Goal: Task Accomplishment & Management: Manage account settings

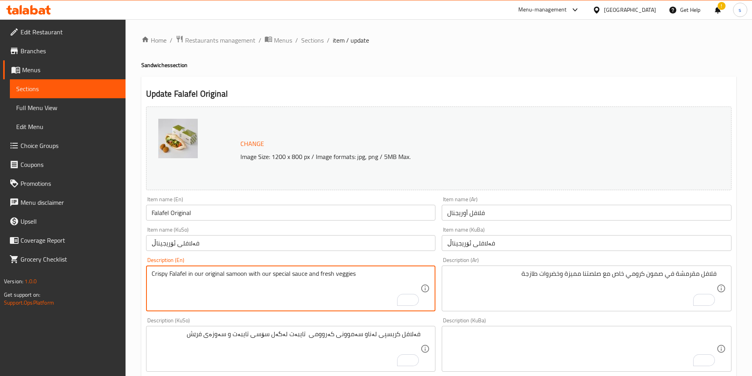
scroll to position [120, 0]
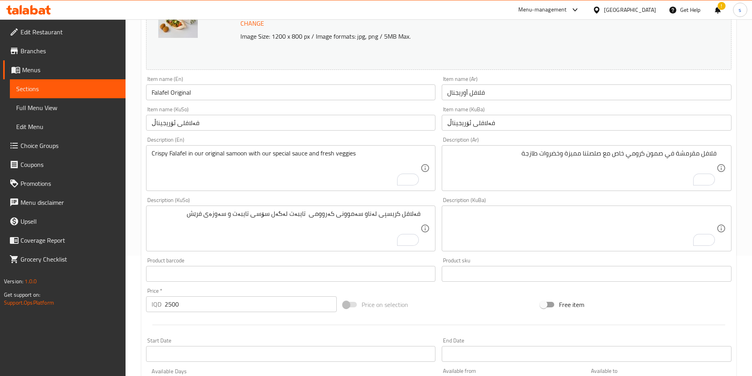
click at [29, 15] on div at bounding box center [28, 10] width 57 height 16
click at [30, 9] on icon at bounding box center [28, 9] width 45 height 9
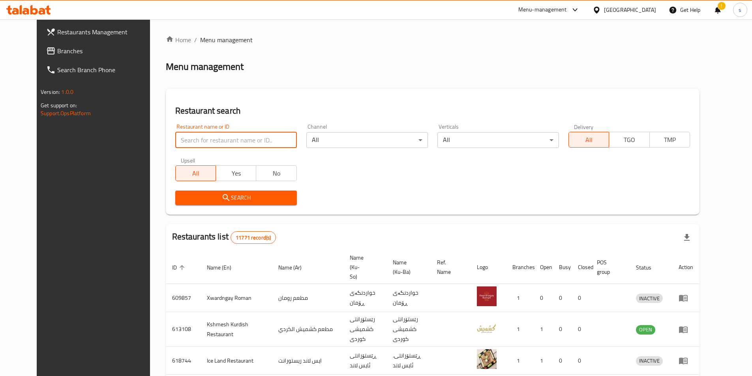
click at [178, 135] on input "search" at bounding box center [236, 140] width 122 height 16
paste input "Potat Abu Batini"
type input "Potat Abu Batini"
click button "Search" at bounding box center [236, 198] width 122 height 15
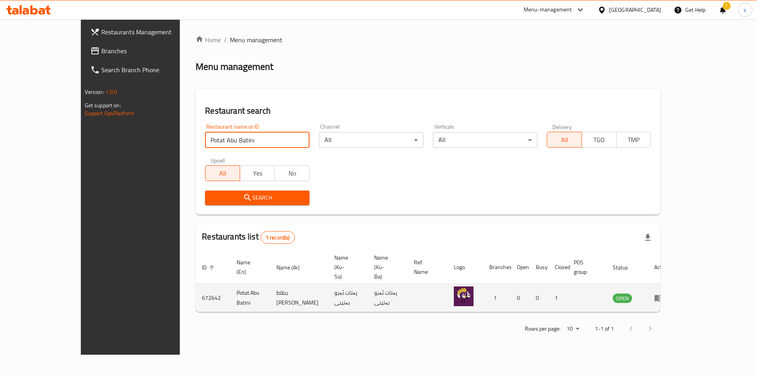
click at [675, 286] on td "enhanced table" at bounding box center [661, 298] width 27 height 28
click at [664, 295] on icon "enhanced table" at bounding box center [659, 298] width 9 height 7
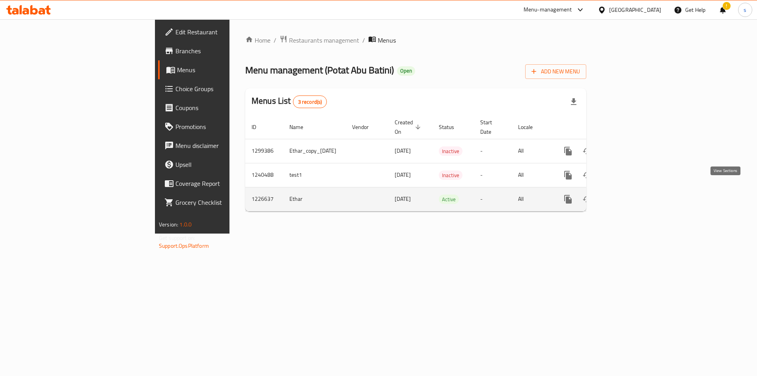
click at [630, 195] on icon "enhanced table" at bounding box center [625, 199] width 9 height 9
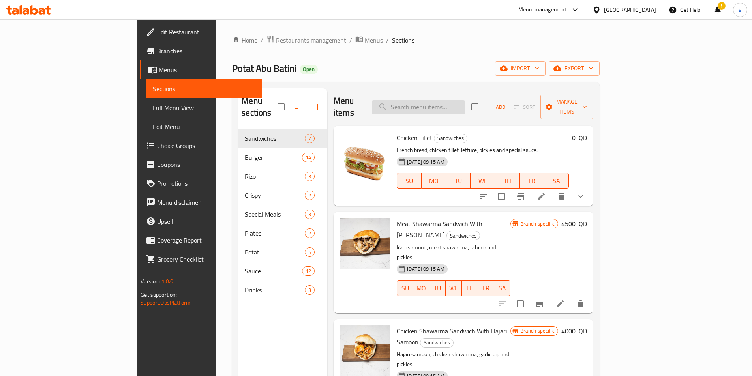
click at [465, 101] on input "search" at bounding box center [418, 107] width 93 height 14
click at [146, 103] on link "Full Menu View" at bounding box center [204, 107] width 116 height 19
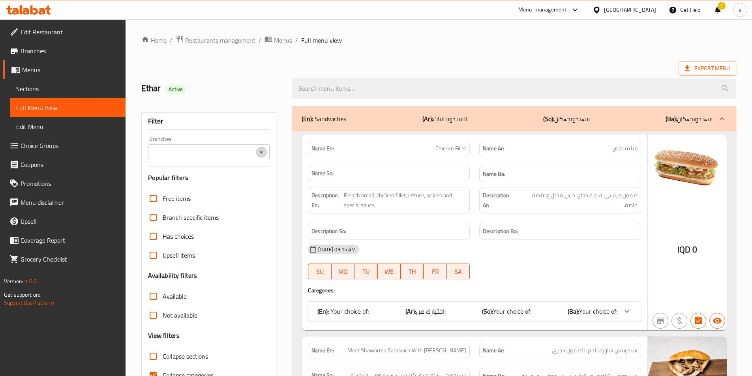
click at [261, 152] on icon "Open" at bounding box center [261, 152] width 4 height 2
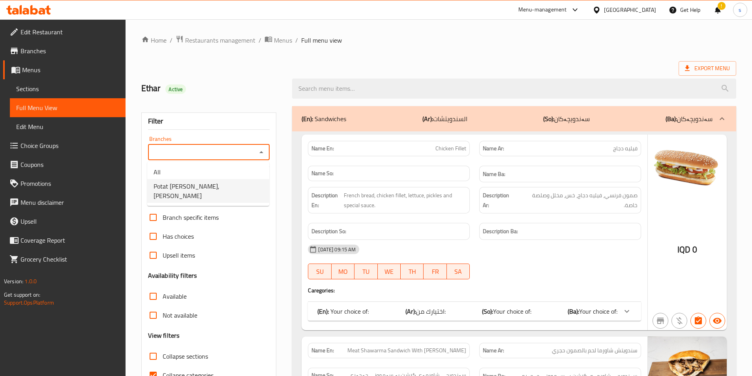
click at [232, 179] on li "All" at bounding box center [208, 172] width 122 height 14
click at [266, 150] on icon "Open" at bounding box center [260, 152] width 9 height 9
click at [252, 189] on li "Potat [PERSON_NAME], [PERSON_NAME]" at bounding box center [208, 191] width 122 height 24
type input "Potat [PERSON_NAME], [PERSON_NAME]"
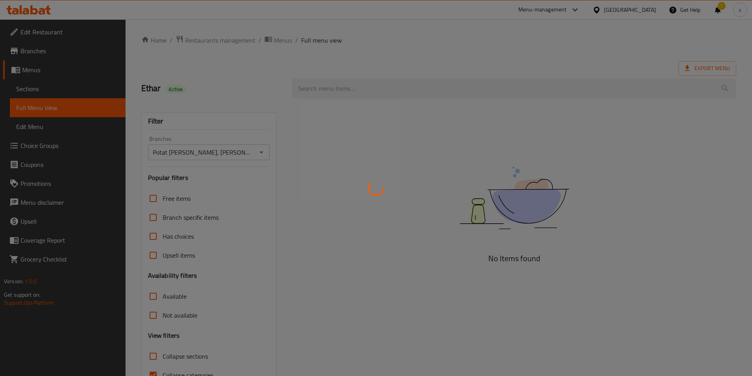
click at [309, 97] on div at bounding box center [376, 188] width 752 height 376
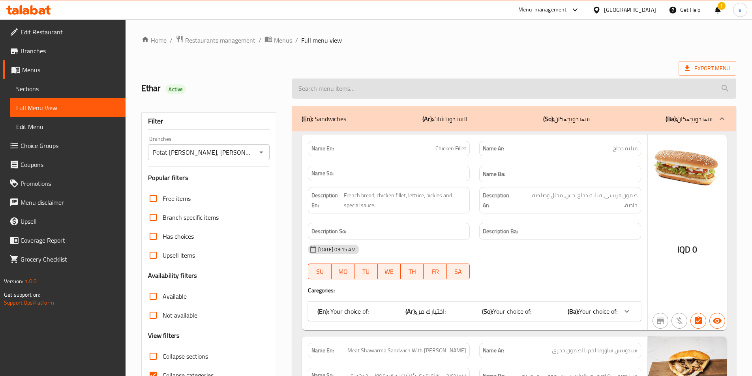
click at [313, 89] on input "search" at bounding box center [514, 89] width 444 height 20
click at [312, 89] on input "search" at bounding box center [514, 89] width 444 height 20
paste input "Samay Sauce"
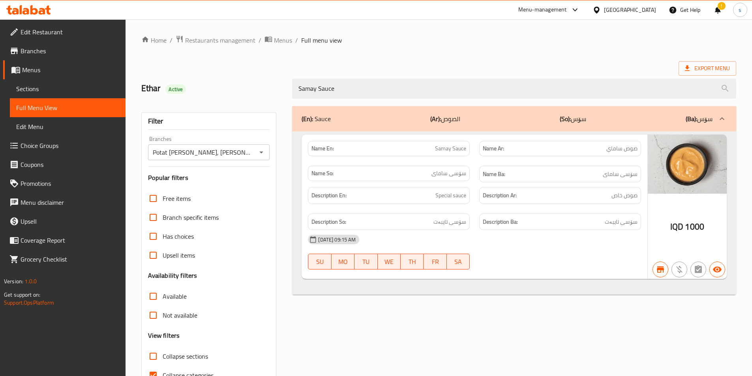
scroll to position [44, 0]
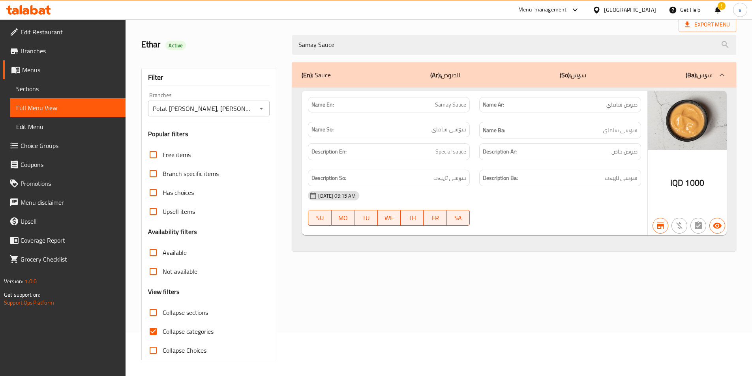
type input "Samay Sauce"
click at [159, 327] on input "Collapse categories" at bounding box center [153, 331] width 19 height 19
checkbox input "false"
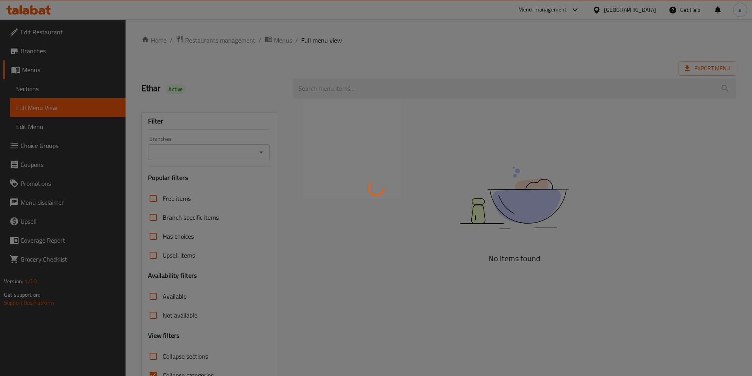
click at [259, 150] on div at bounding box center [376, 188] width 752 height 376
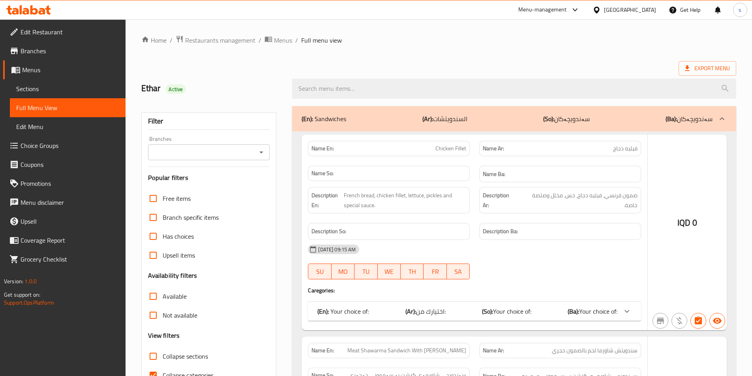
click at [259, 150] on div at bounding box center [376, 188] width 752 height 376
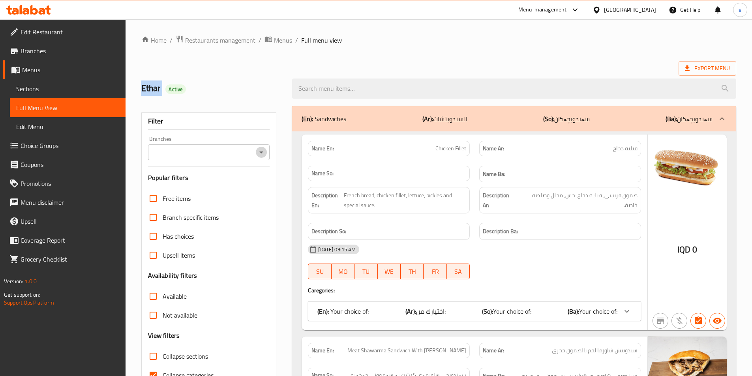
click at [259, 150] on icon "Open" at bounding box center [260, 152] width 9 height 9
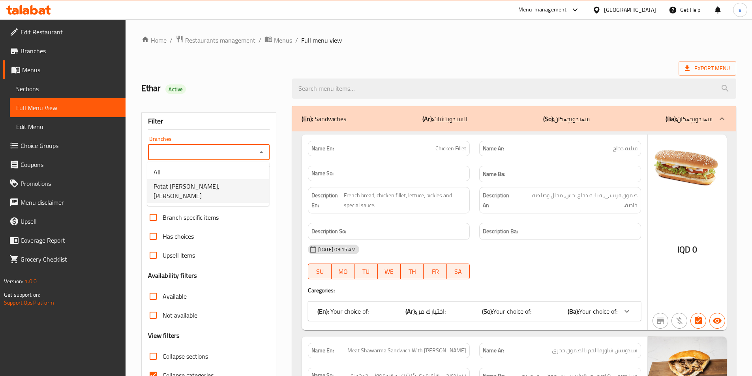
click at [249, 193] on li "Potat [PERSON_NAME], [PERSON_NAME]" at bounding box center [208, 191] width 122 height 24
type input "Potat [PERSON_NAME], [PERSON_NAME]"
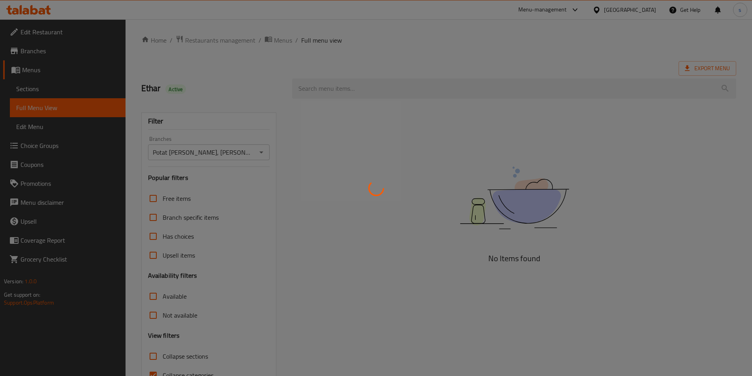
click at [326, 87] on div at bounding box center [376, 188] width 752 height 376
click at [323, 87] on div at bounding box center [376, 188] width 752 height 376
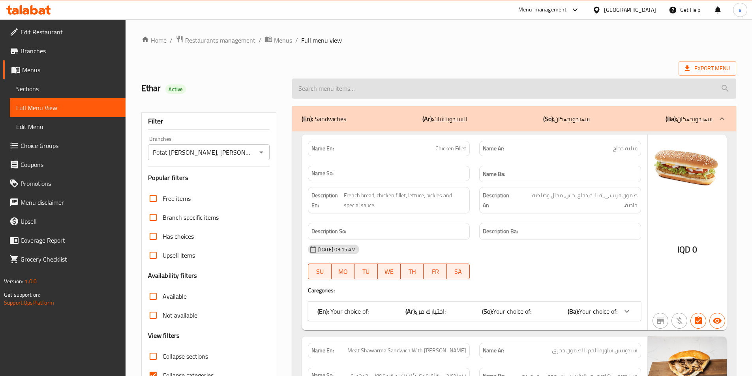
click at [328, 86] on input "search" at bounding box center [514, 89] width 444 height 20
paste input "Magic Sauce"
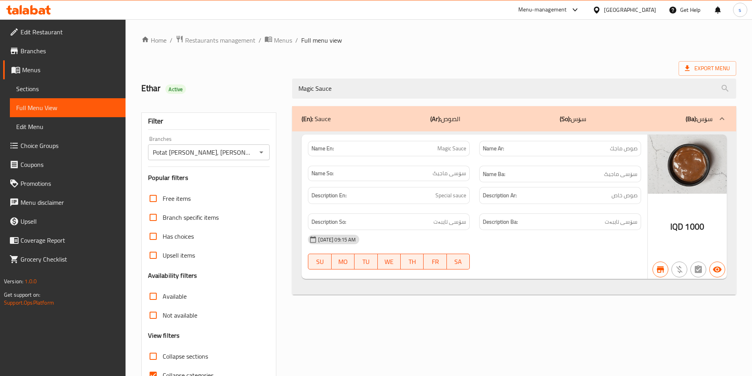
type input "Magic Sauce"
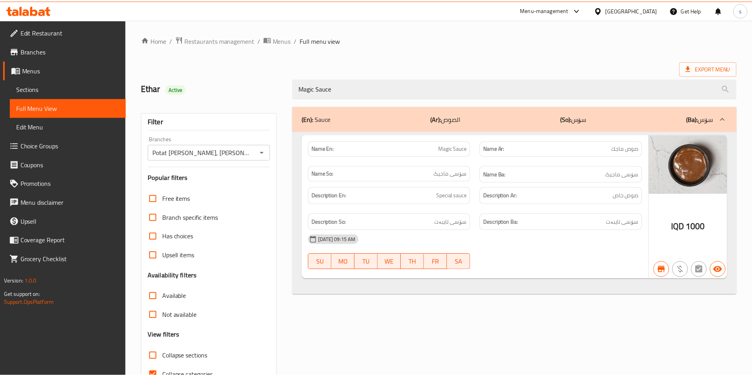
scroll to position [44, 0]
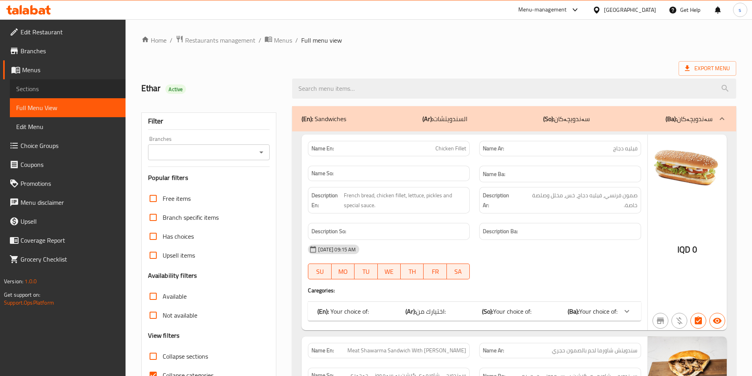
click at [64, 86] on span "Sections" at bounding box center [67, 88] width 103 height 9
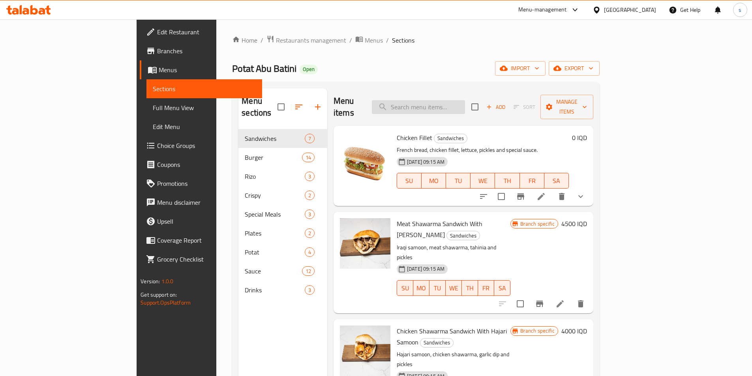
click at [440, 103] on input "search" at bounding box center [418, 107] width 93 height 14
paste input "Mineral Water"
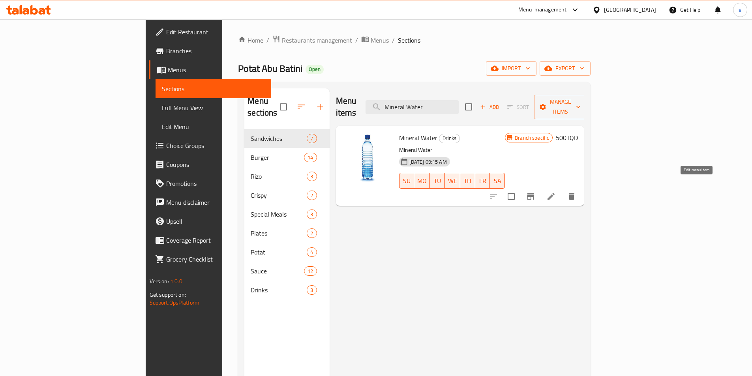
type input "Mineral Water"
click at [554, 193] on icon at bounding box center [550, 196] width 7 height 7
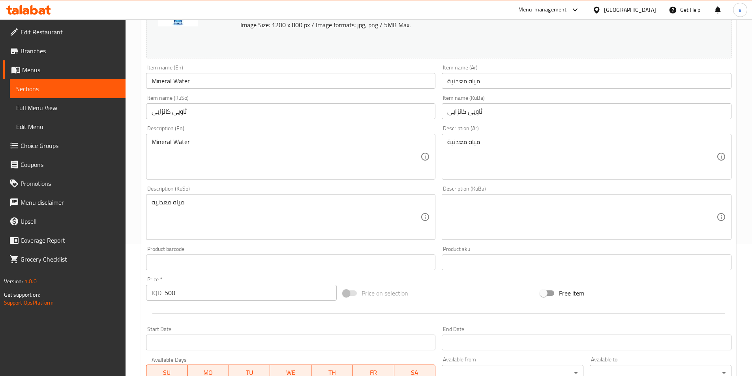
scroll to position [135, 0]
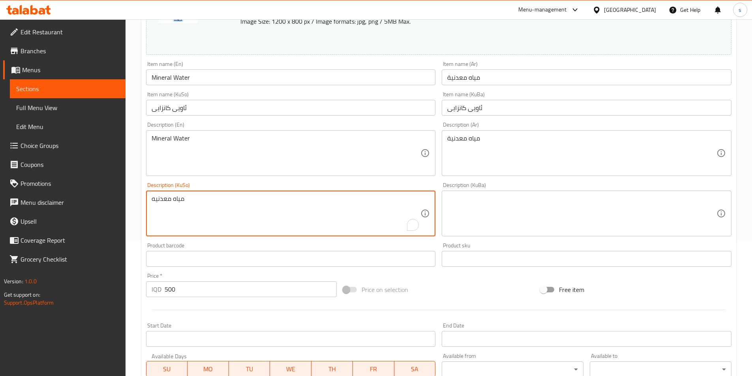
click at [258, 209] on textarea "مياه معدنيه" at bounding box center [285, 213] width 269 height 37
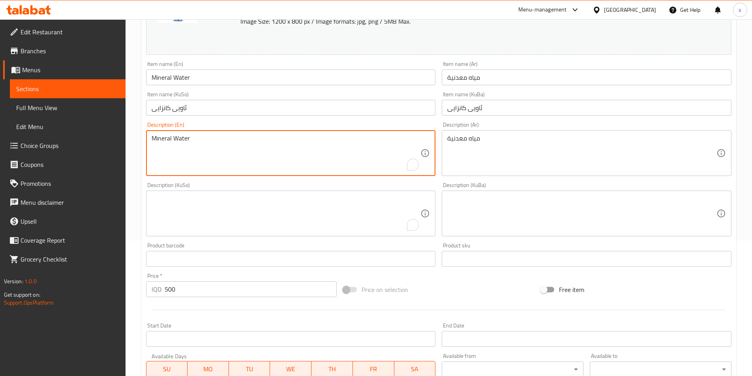
click at [229, 148] on textarea "Mineral Water" at bounding box center [285, 153] width 269 height 37
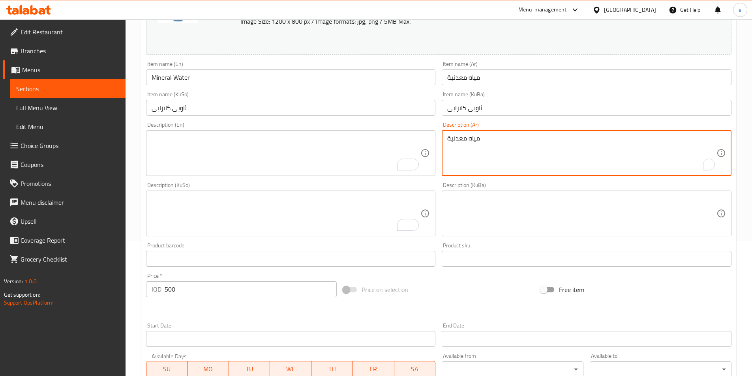
click at [458, 145] on textarea "مياه معدنية" at bounding box center [581, 153] width 269 height 37
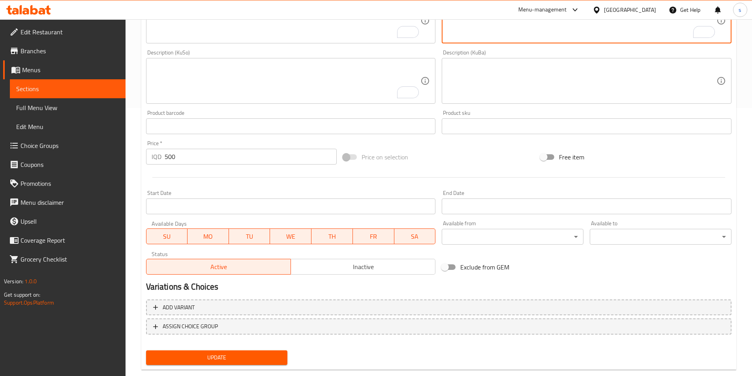
scroll to position [284, 0]
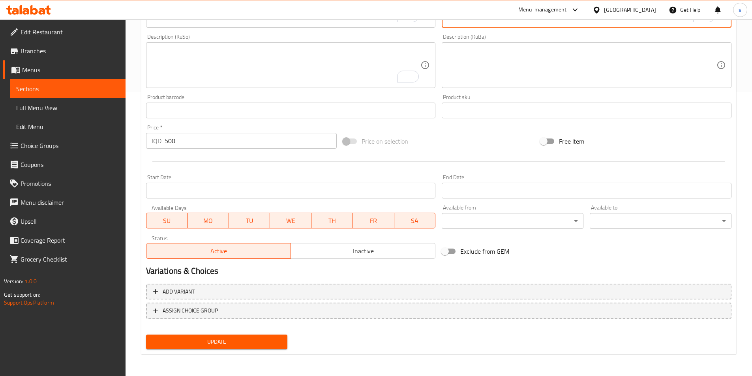
click at [249, 348] on button "Update" at bounding box center [217, 342] width 142 height 15
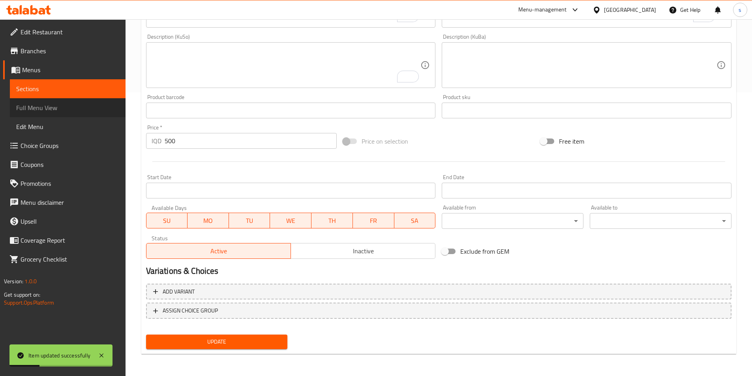
click at [47, 112] on span "Full Menu View" at bounding box center [67, 107] width 103 height 9
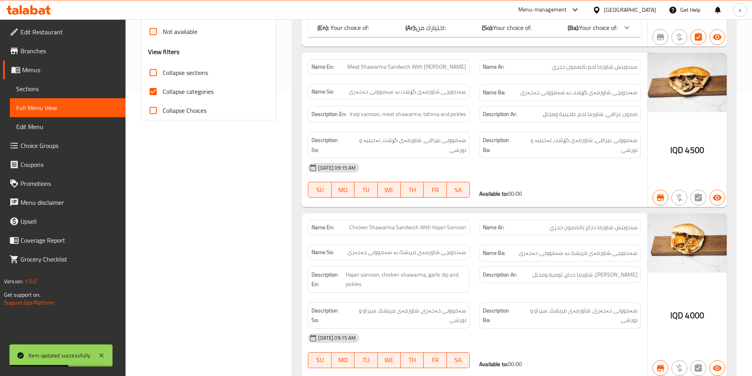
click at [153, 75] on input "Collapse sections" at bounding box center [153, 72] width 19 height 19
checkbox input "true"
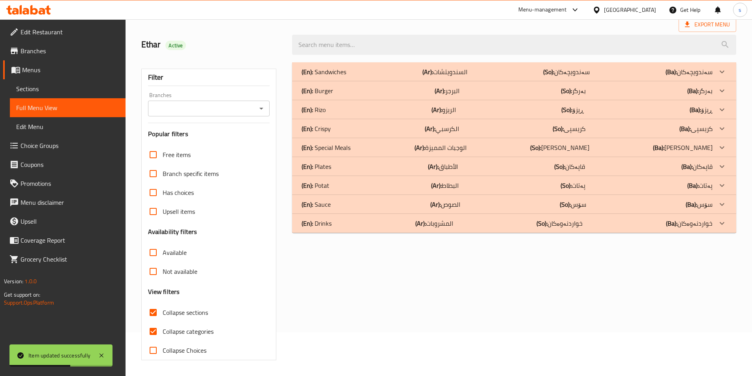
click at [158, 322] on input "Collapse categories" at bounding box center [153, 331] width 19 height 19
checkbox input "false"
click at [264, 113] on icon "Open" at bounding box center [260, 108] width 9 height 9
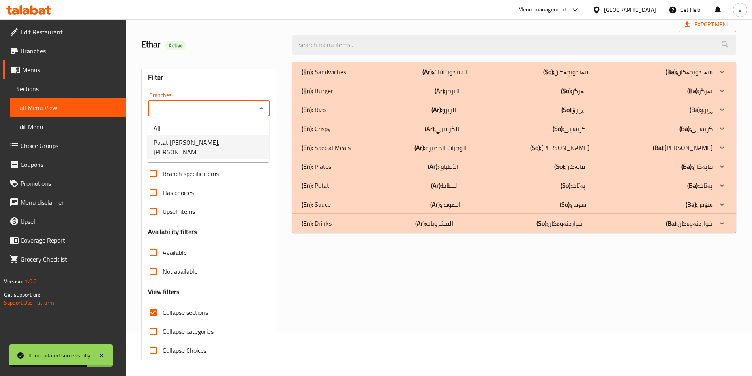
click at [258, 142] on li "Potat [PERSON_NAME], [PERSON_NAME]" at bounding box center [208, 147] width 122 height 24
type input "Potat [PERSON_NAME], [PERSON_NAME]"
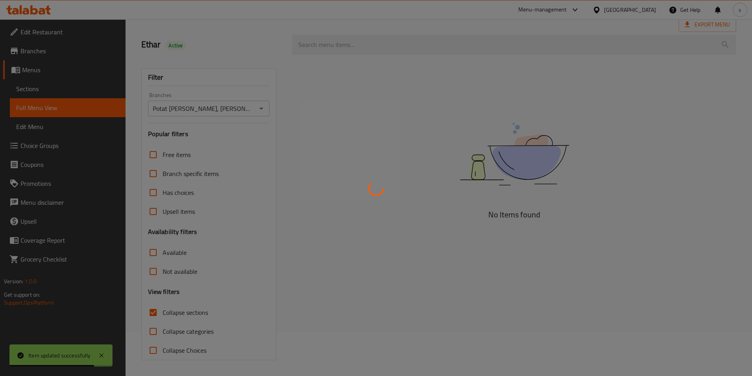
click at [340, 44] on div at bounding box center [376, 188] width 752 height 376
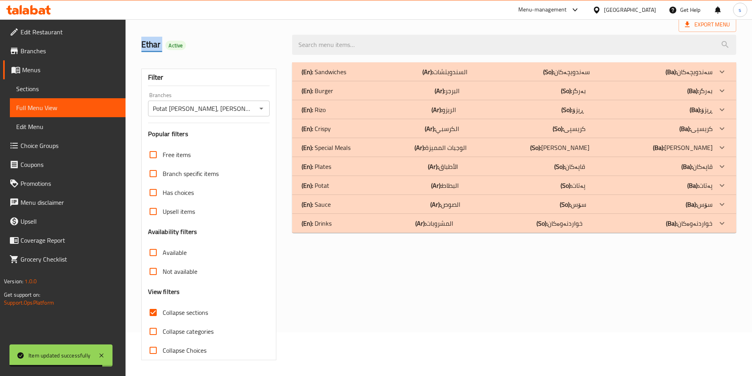
click at [340, 44] on div at bounding box center [376, 188] width 752 height 376
click at [340, 44] on input "search" at bounding box center [514, 45] width 444 height 20
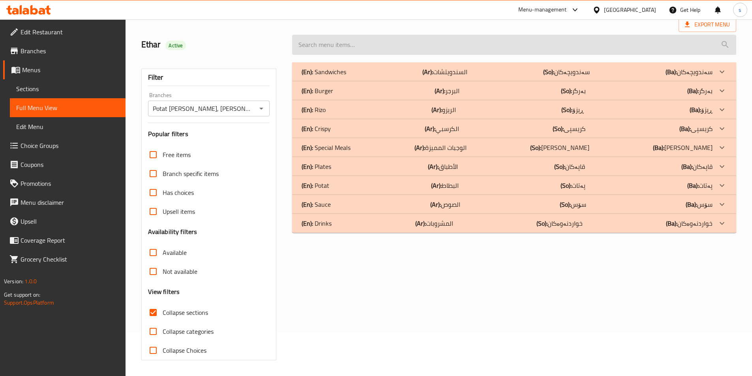
paste input "Mineral Water"
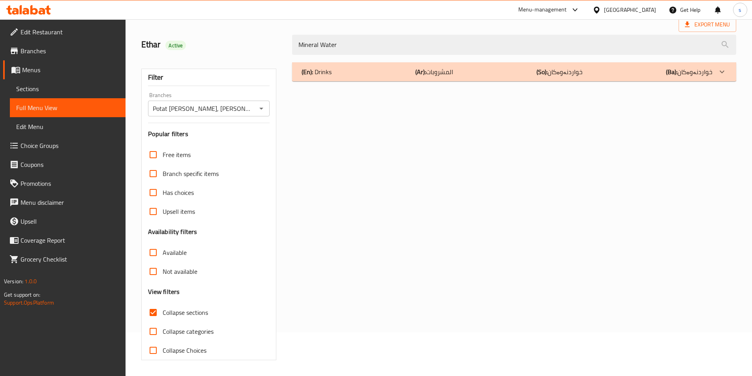
type input "Mineral Water"
click at [403, 65] on div "(En): Drinks (Ar): المشروبات (So): خواردنەوەکان (Ba): خواردنەوەکان" at bounding box center [514, 71] width 444 height 19
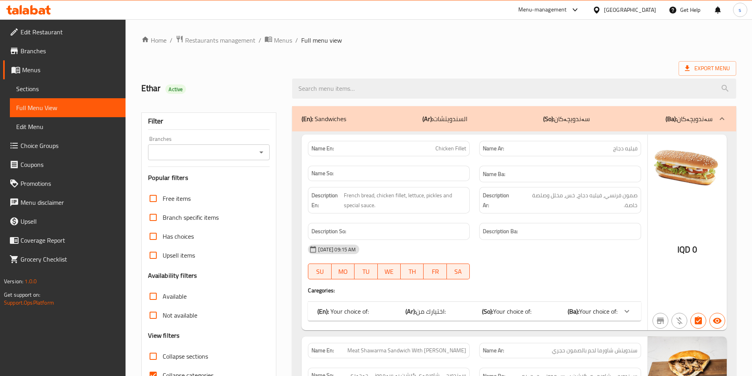
click at [258, 155] on icon "Open" at bounding box center [260, 152] width 9 height 9
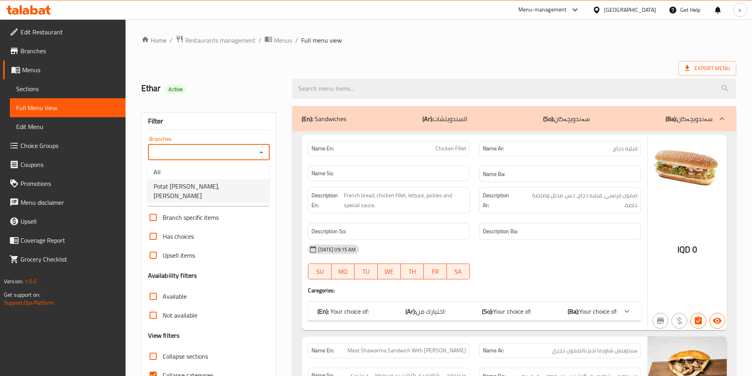
click at [248, 187] on li "Potat [PERSON_NAME], [PERSON_NAME]" at bounding box center [208, 191] width 122 height 24
type input "Potat [PERSON_NAME], [PERSON_NAME]"
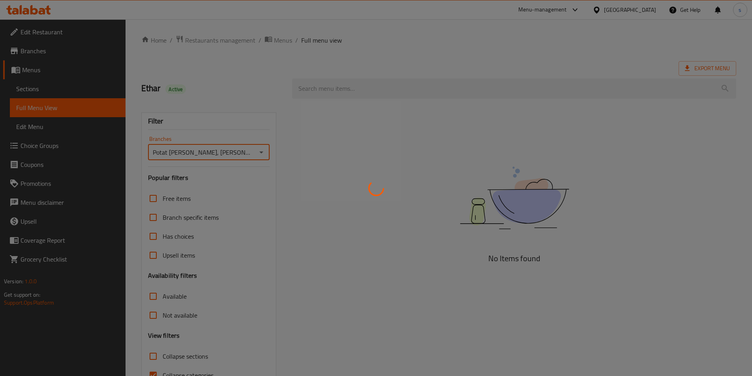
click at [328, 90] on div at bounding box center [376, 188] width 752 height 376
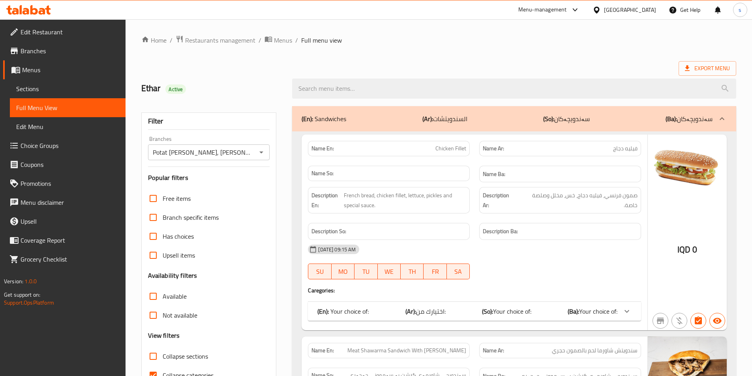
click at [328, 90] on input "search" at bounding box center [514, 89] width 444 height 20
paste input "Chicken Fillet Dimitrescu Burger"
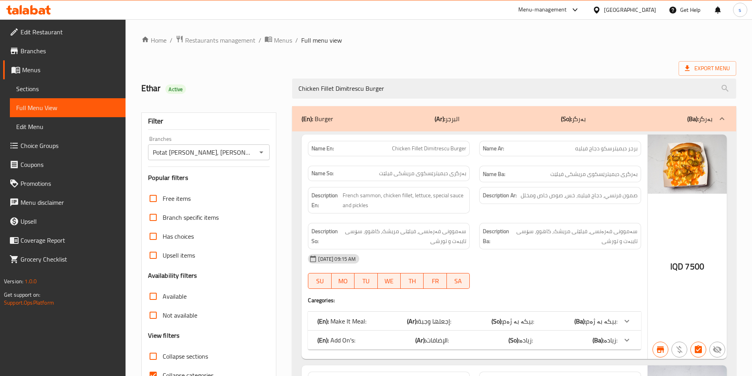
scroll to position [6, 0]
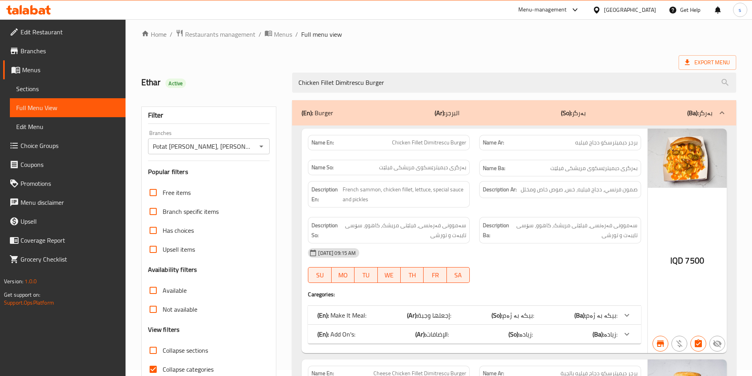
type input "Chicken Fillet Dimitrescu Burger"
click at [153, 370] on input "Collapse categories" at bounding box center [153, 369] width 19 height 19
checkbox input "false"
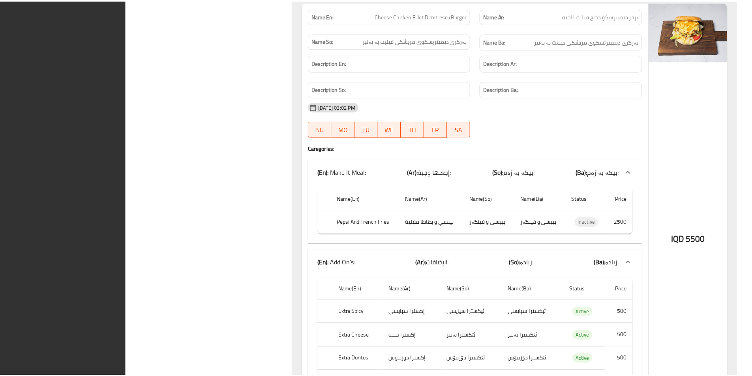
scroll to position [686, 0]
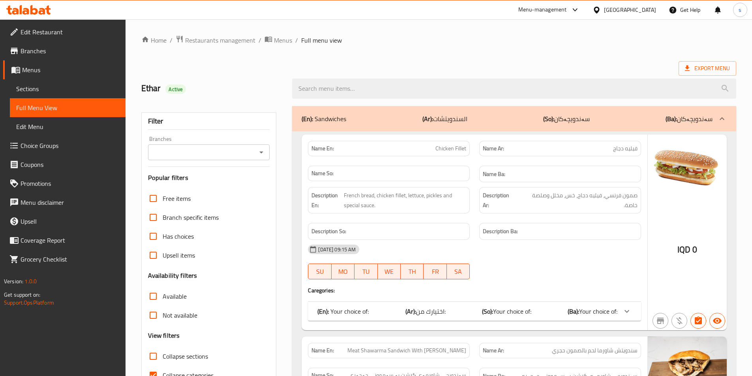
click at [266, 152] on icon "Open" at bounding box center [260, 152] width 9 height 9
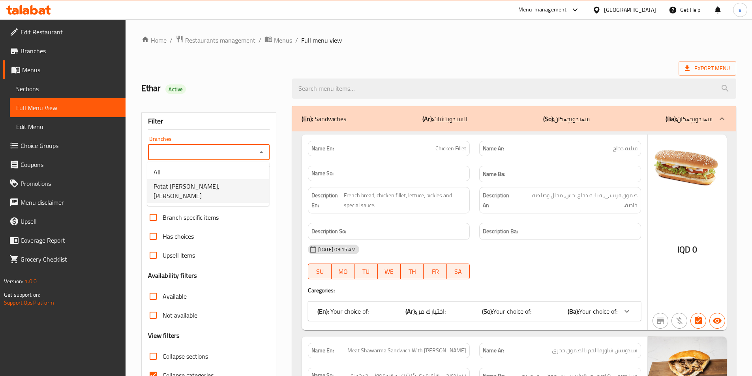
drag, startPoint x: 243, startPoint y: 178, endPoint x: 246, endPoint y: 185, distance: 8.0
click at [246, 185] on ul "All Potat Abu Batini, Al Ashar" at bounding box center [208, 184] width 122 height 44
click at [246, 185] on li "Potat [PERSON_NAME], [PERSON_NAME]" at bounding box center [208, 191] width 122 height 24
type input "Potat [PERSON_NAME], [PERSON_NAME]"
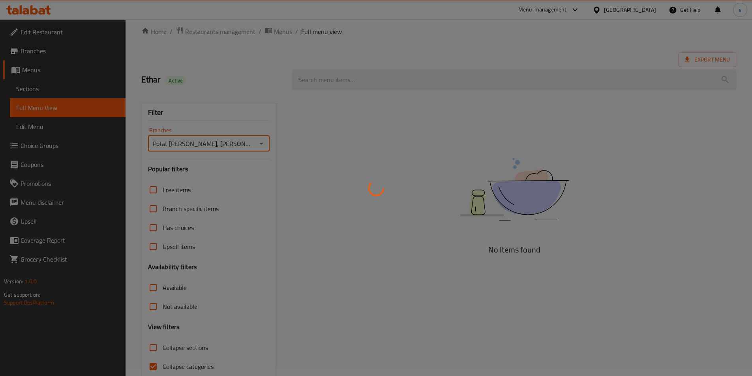
scroll to position [44, 0]
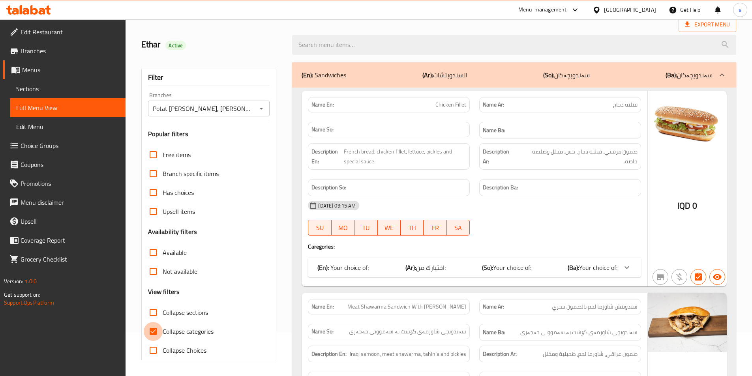
click at [157, 330] on input "Collapse categories" at bounding box center [153, 331] width 19 height 19
checkbox input "false"
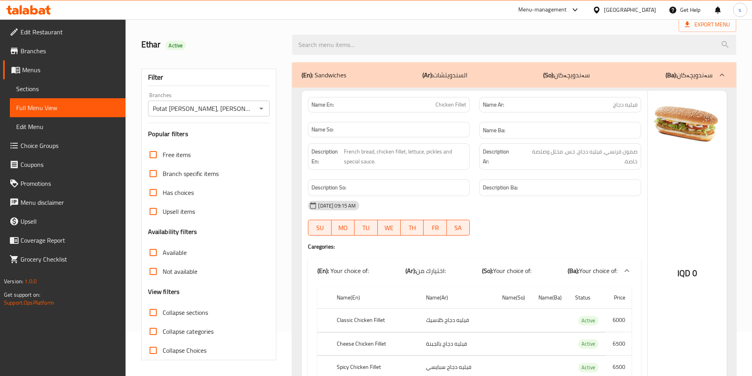
click at [359, 55] on div at bounding box center [513, 45] width 453 height 30
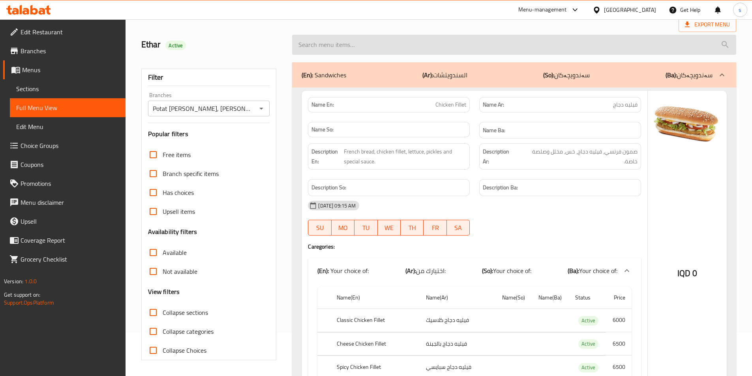
click at [351, 43] on input "search" at bounding box center [514, 45] width 444 height 20
paste input "Chicken Dimitrescu Burger - Double"
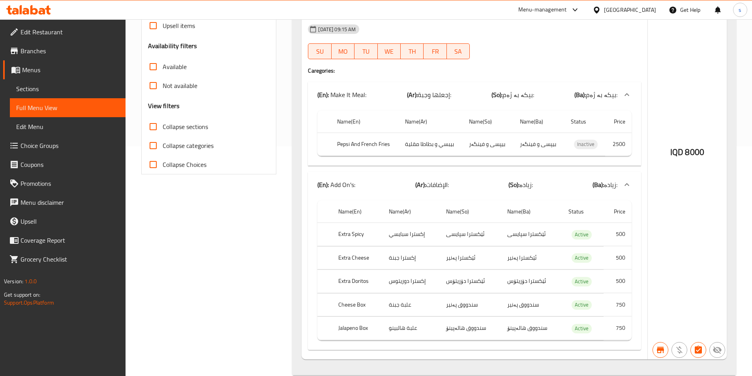
scroll to position [245, 0]
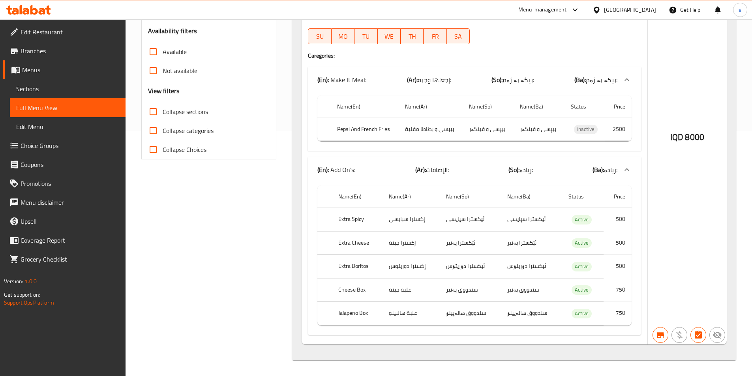
type input "Chicken Dimitrescu Burger - Double"
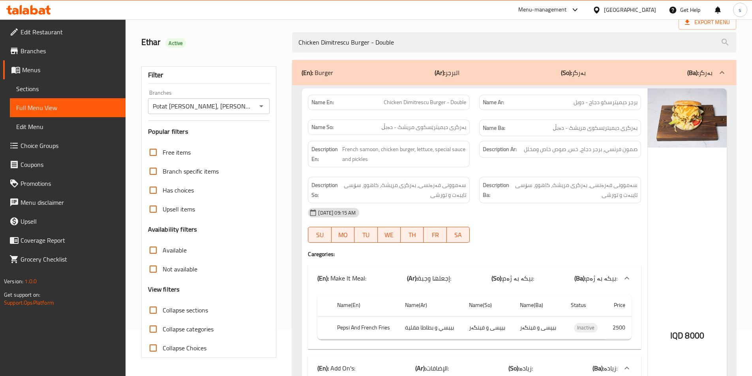
scroll to position [24, 0]
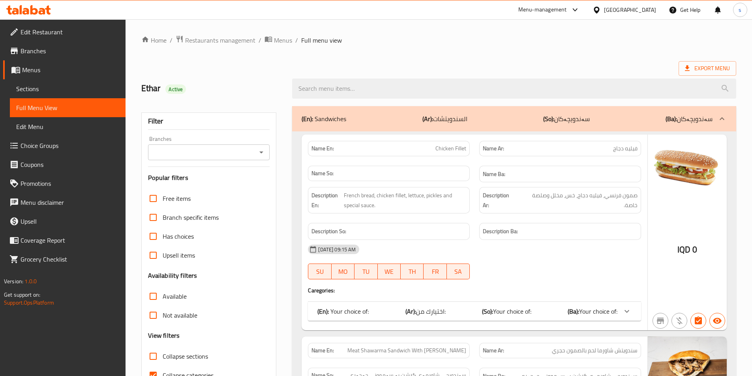
click at [263, 150] on icon "Open" at bounding box center [260, 152] width 9 height 9
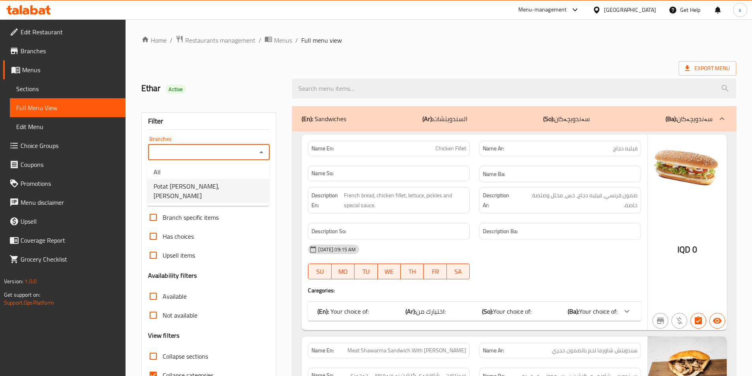
click at [248, 185] on li "Potat [PERSON_NAME], [PERSON_NAME]" at bounding box center [208, 191] width 122 height 24
type input "Potat [PERSON_NAME], [PERSON_NAME]"
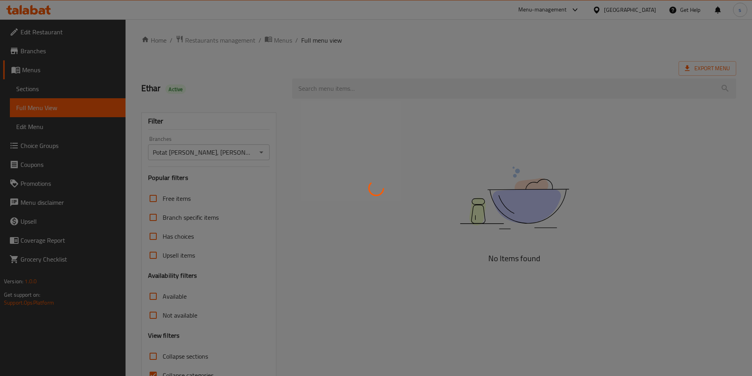
click at [350, 87] on div at bounding box center [376, 188] width 752 height 376
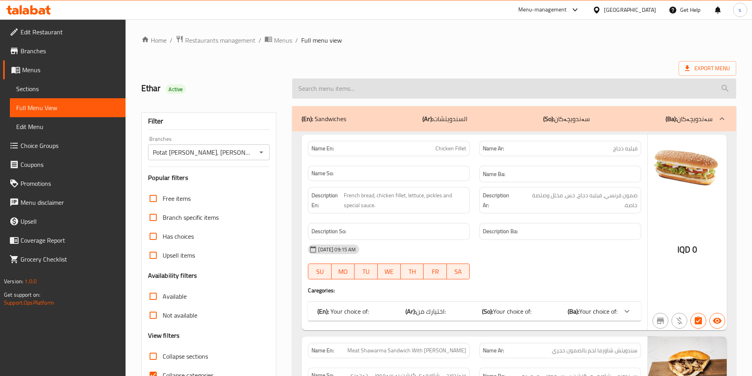
click at [349, 87] on input "search" at bounding box center [514, 89] width 444 height 20
paste input "Chicken Dimitrescu Burger - Double"
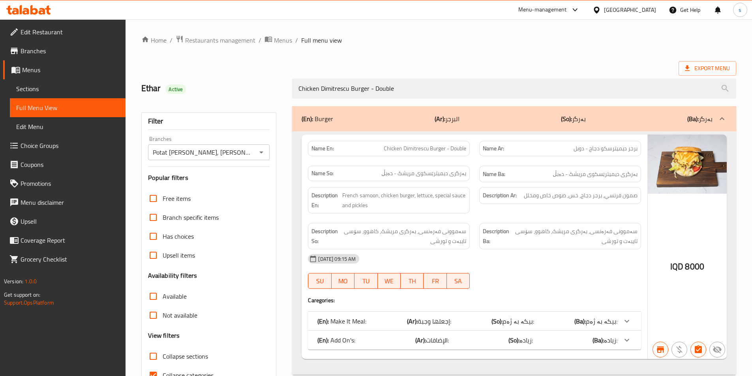
click at [415, 144] on span "Chicken Dimitrescu Burger - Double" at bounding box center [424, 148] width 82 height 8
copy span "[PERSON_NAME]"
drag, startPoint x: 411, startPoint y: 92, endPoint x: 290, endPoint y: 94, distance: 121.9
click at [290, 94] on div "Chicken Dimitrescu Burger - Double" at bounding box center [513, 89] width 453 height 30
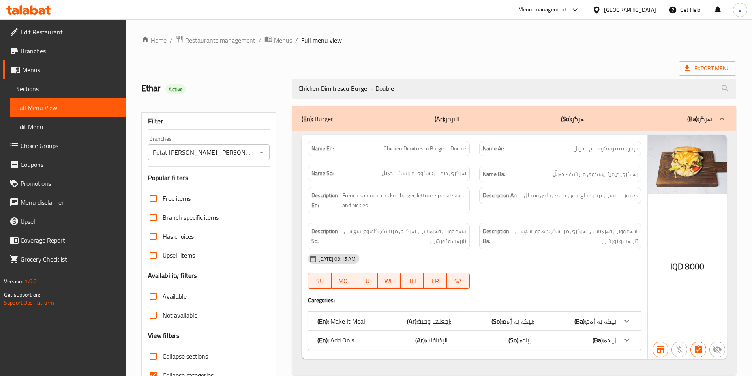
paste input "[PERSON_NAME]"
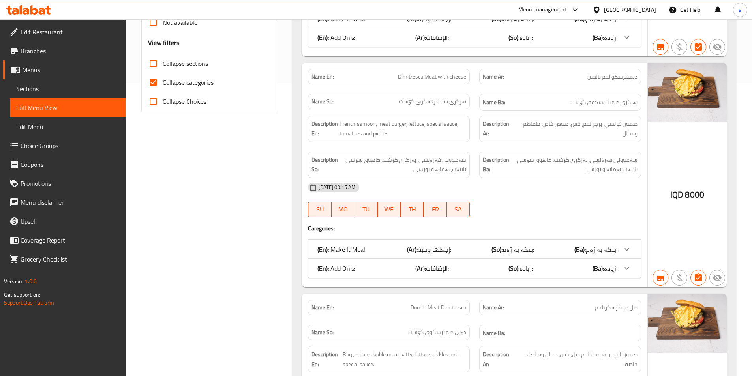
scroll to position [306, 0]
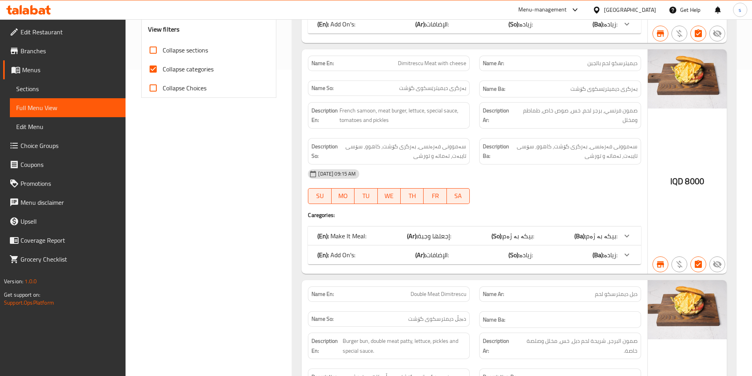
click at [422, 55] on div "Name En: Dimitrescu Meat with cheese" at bounding box center [388, 63] width 171 height 25
click at [423, 68] on div "Name En: Dimitrescu Meat with cheese" at bounding box center [389, 63] width 162 height 15
click at [424, 68] on div "Name En: Dimitrescu Meat with cheese" at bounding box center [389, 63] width 162 height 15
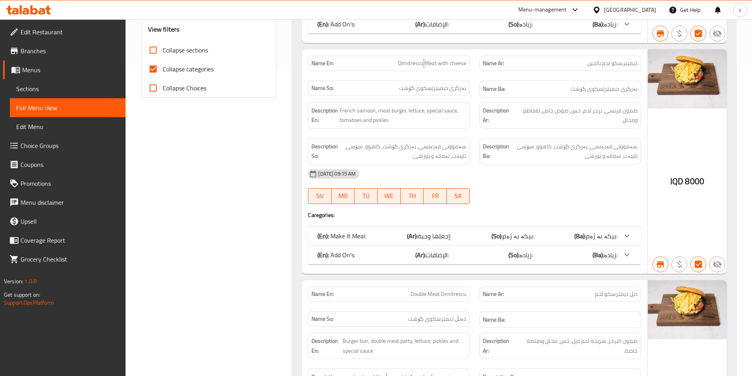
click at [427, 62] on span "Dimitrescu Meat with cheese" at bounding box center [432, 63] width 68 height 8
click at [392, 64] on p "Name En: Dimitrescu Meat with cheese" at bounding box center [388, 63] width 155 height 8
drag, startPoint x: 382, startPoint y: 61, endPoint x: 477, endPoint y: 63, distance: 94.7
click at [477, 63] on div "Name En: Dimitrescu Meat with cheese Name Ar: ديميترسكو لحم بالجبن Name So: بەر…" at bounding box center [474, 76] width 342 height 51
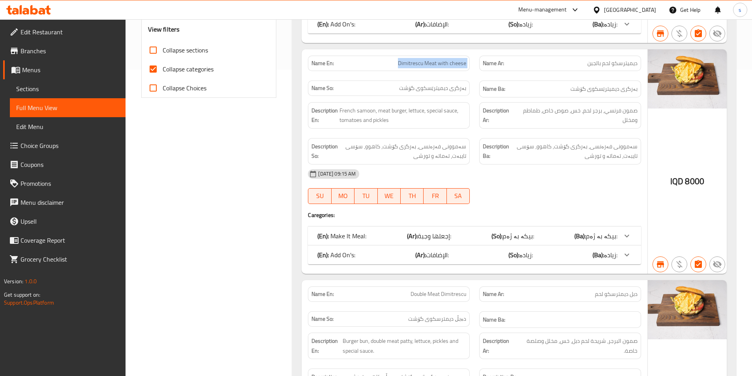
copy span "Dimitrescu Meat with cheese"
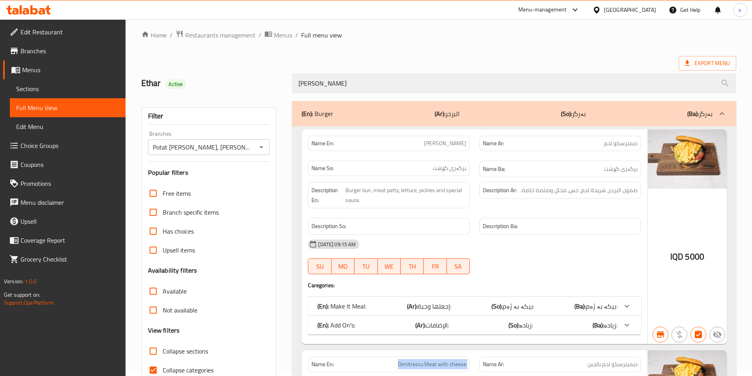
scroll to position [0, 0]
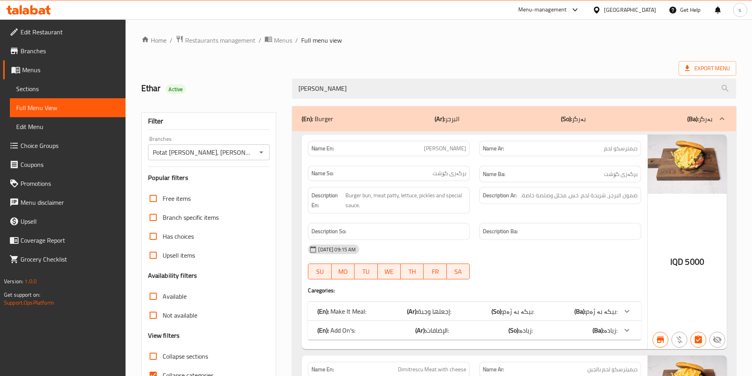
paste input "Meat with cheese"
drag, startPoint x: 356, startPoint y: 87, endPoint x: 284, endPoint y: 95, distance: 72.6
click at [284, 95] on div "Ethar Active Dimitrescu Meat with cheese" at bounding box center [439, 88] width 604 height 35
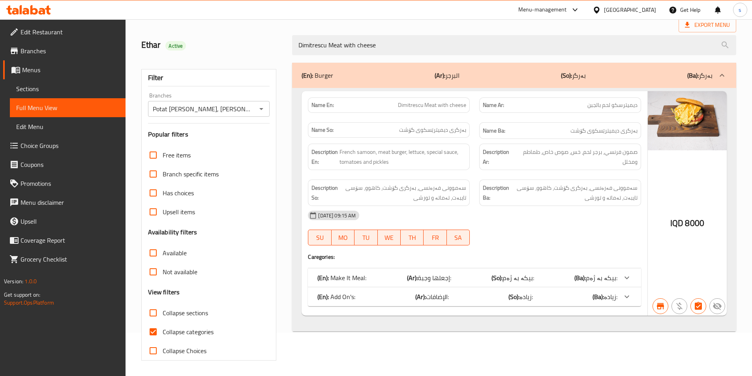
scroll to position [44, 0]
type input "Dimitrescu Meat with cheese"
click at [153, 327] on input "Collapse categories" at bounding box center [153, 331] width 19 height 19
checkbox input "false"
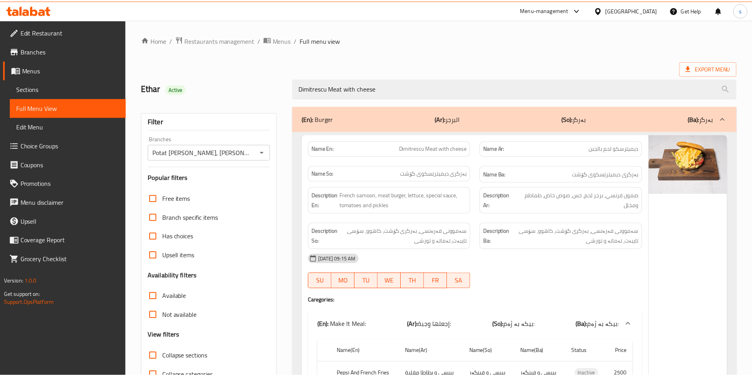
scroll to position [245, 0]
